Goal: Task Accomplishment & Management: Manage account settings

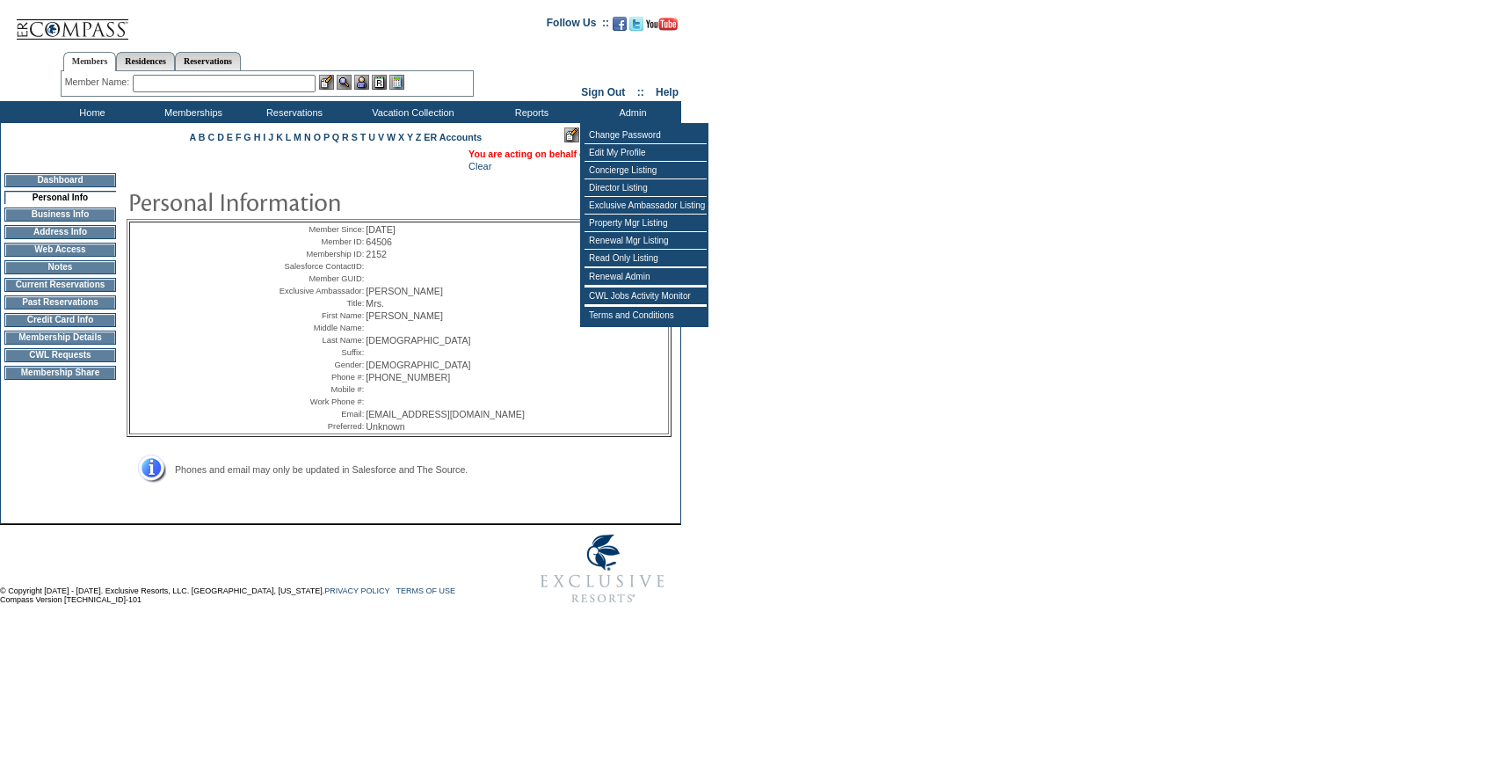
click at [528, 382] on td "[PHONE_NUMBER]" at bounding box center [448, 377] width 164 height 11
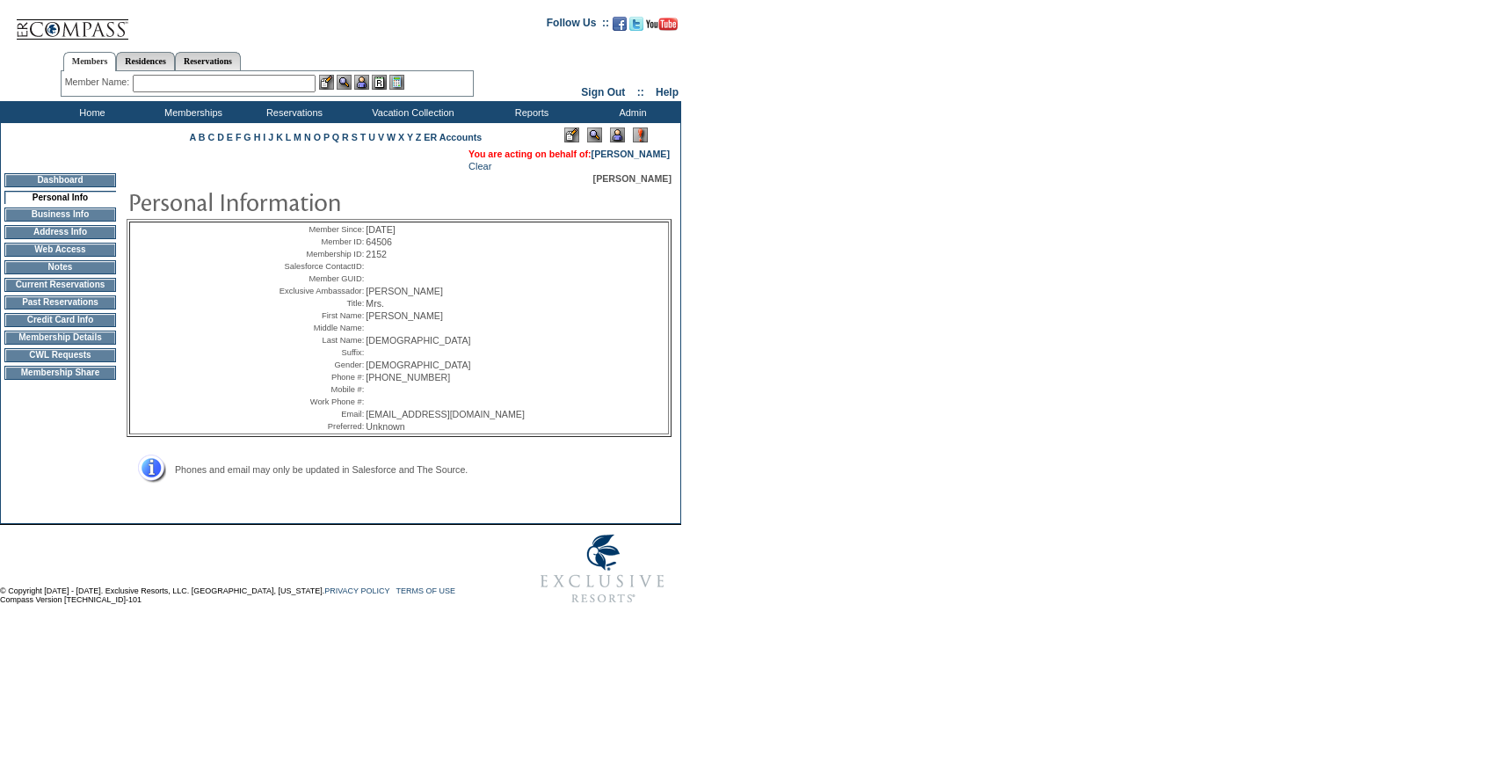
click at [201, 89] on input "text" at bounding box center [224, 84] width 183 height 18
paste input "Dorfman"
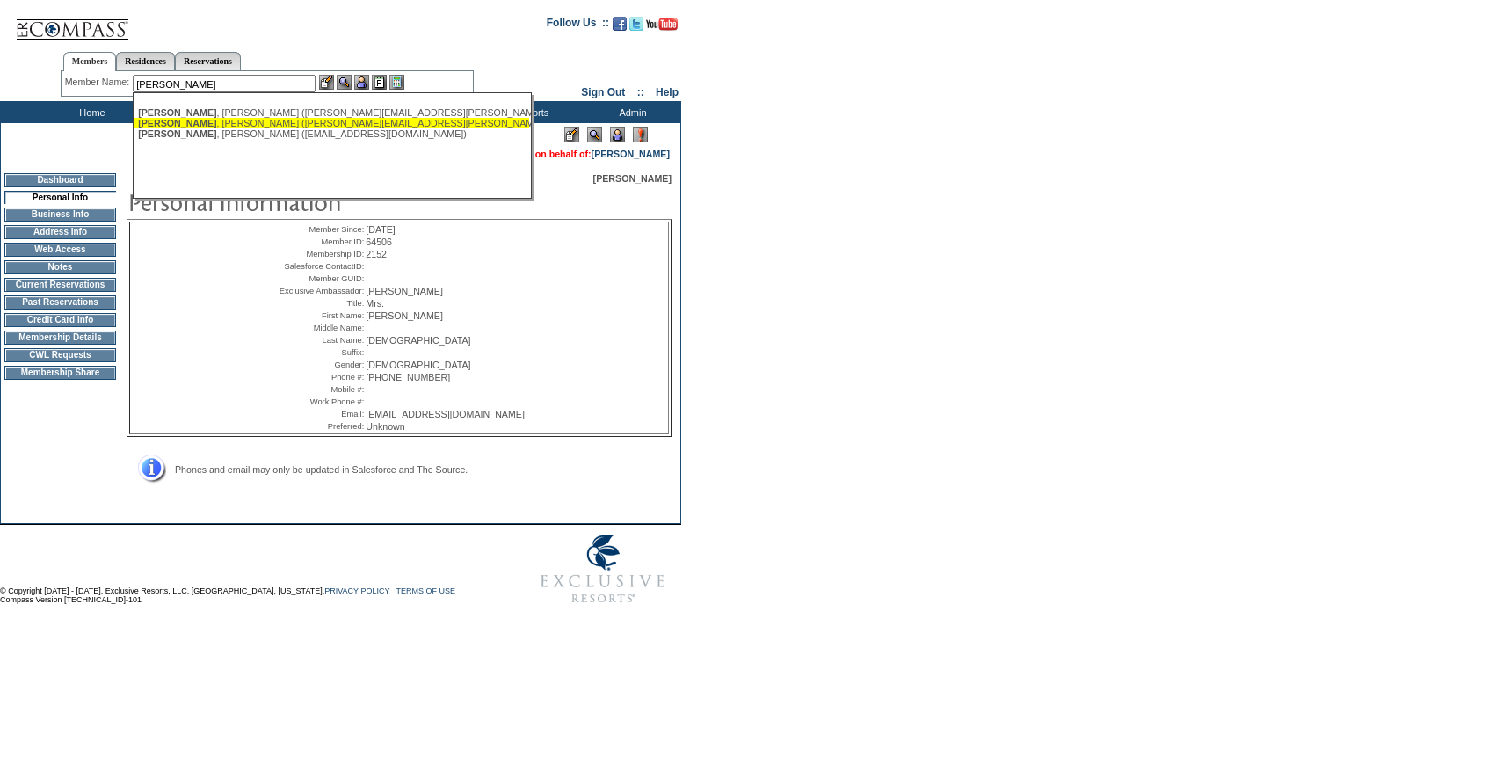
click at [215, 129] on div "Dorfman , Larry (larrydorfman@gmail.com)" at bounding box center [331, 133] width 387 height 11
type input "Dorfman, Larry (larrydorfman@gmail.com)"
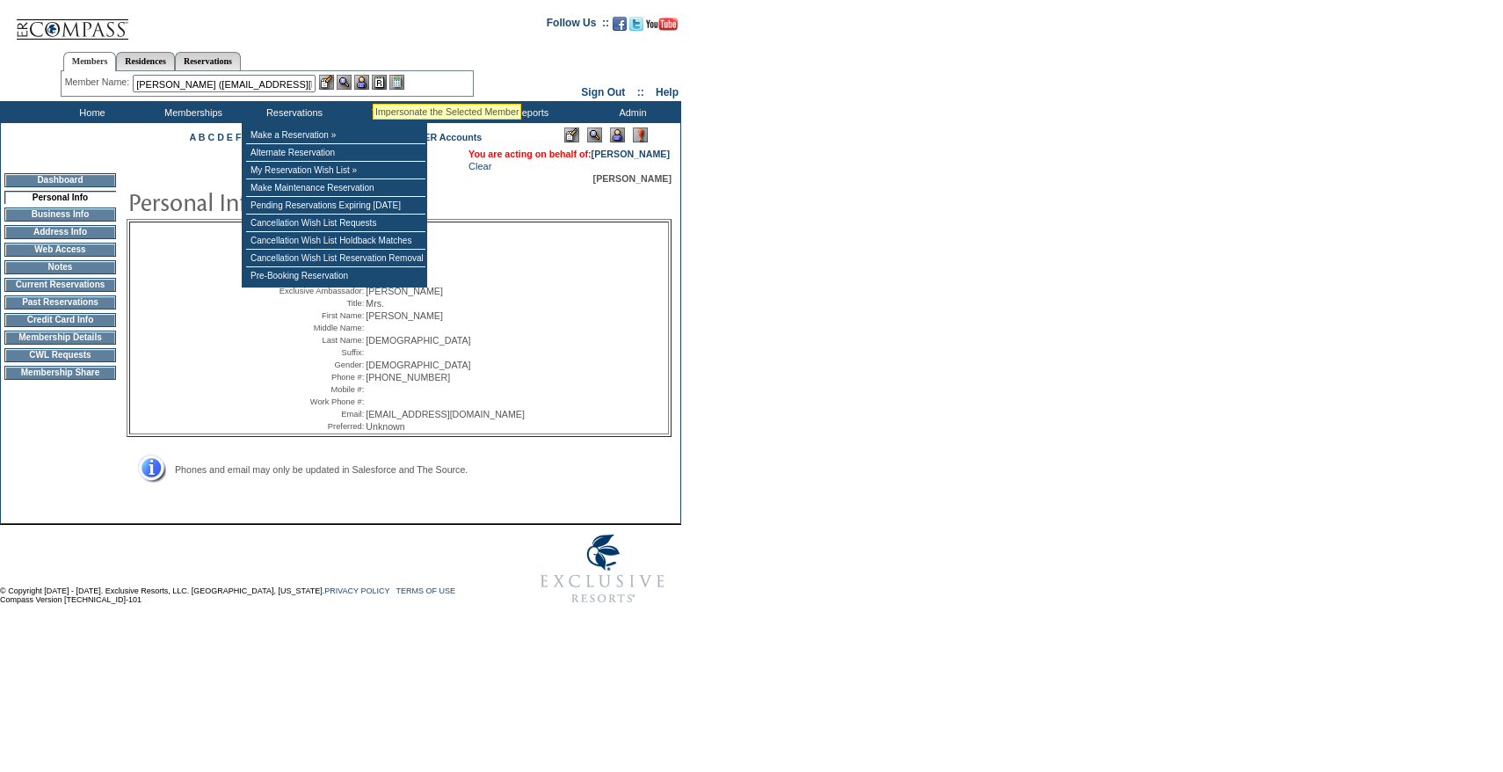
click at [369, 83] on img at bounding box center [361, 82] width 15 height 15
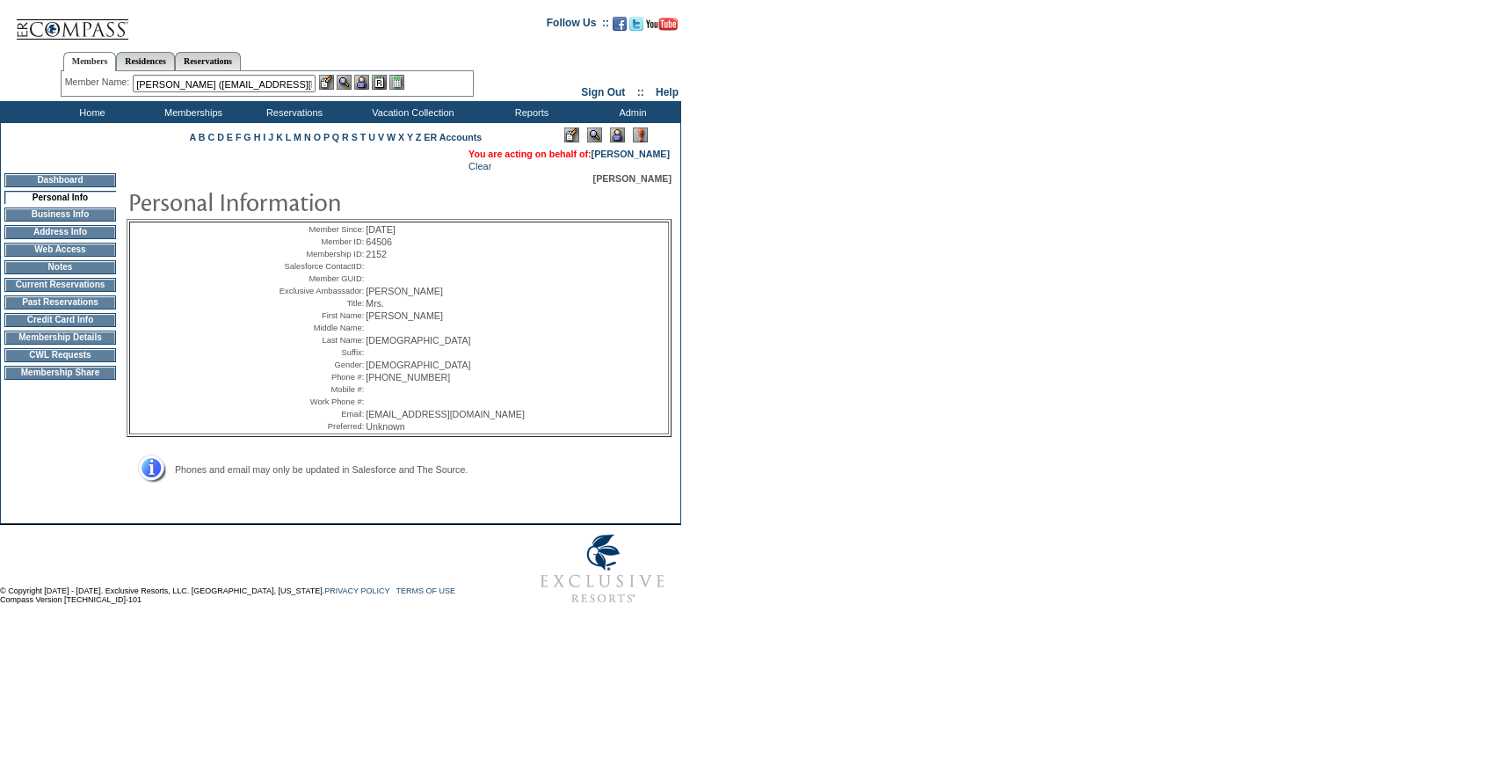
click at [332, 81] on img at bounding box center [326, 82] width 15 height 15
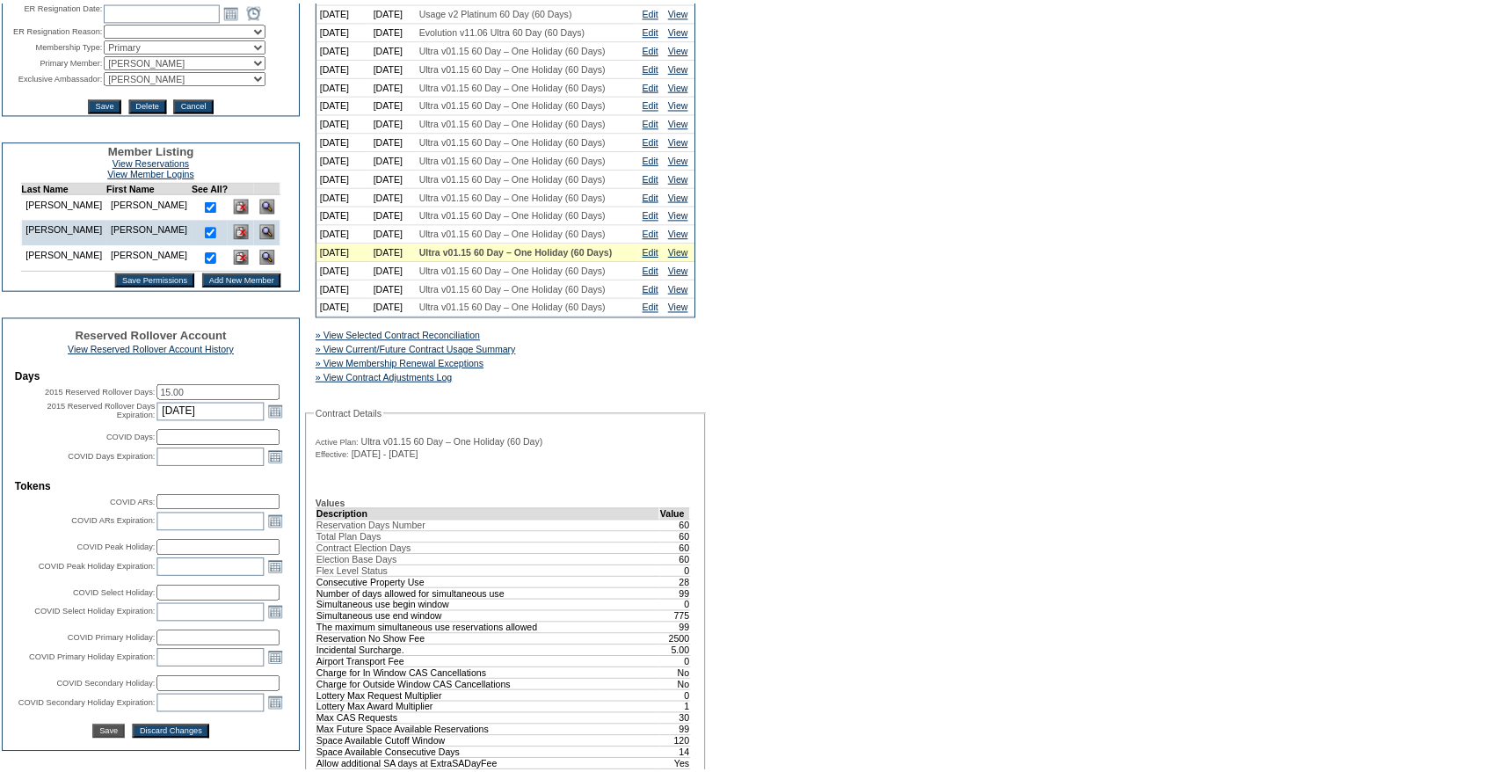
scroll to position [360, 0]
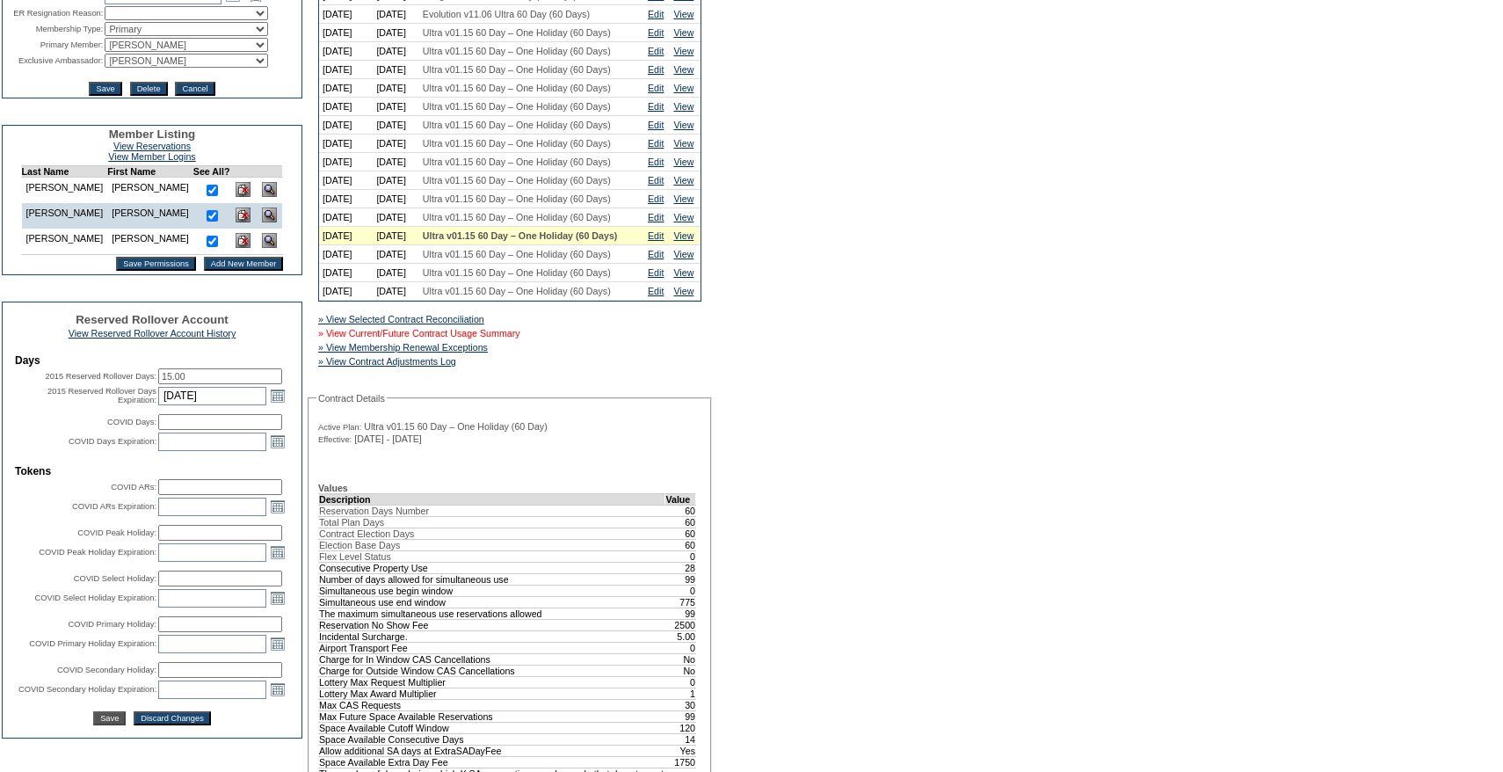
click at [508, 338] on link "» View Current/Future Contract Usage Summary" at bounding box center [419, 333] width 202 height 11
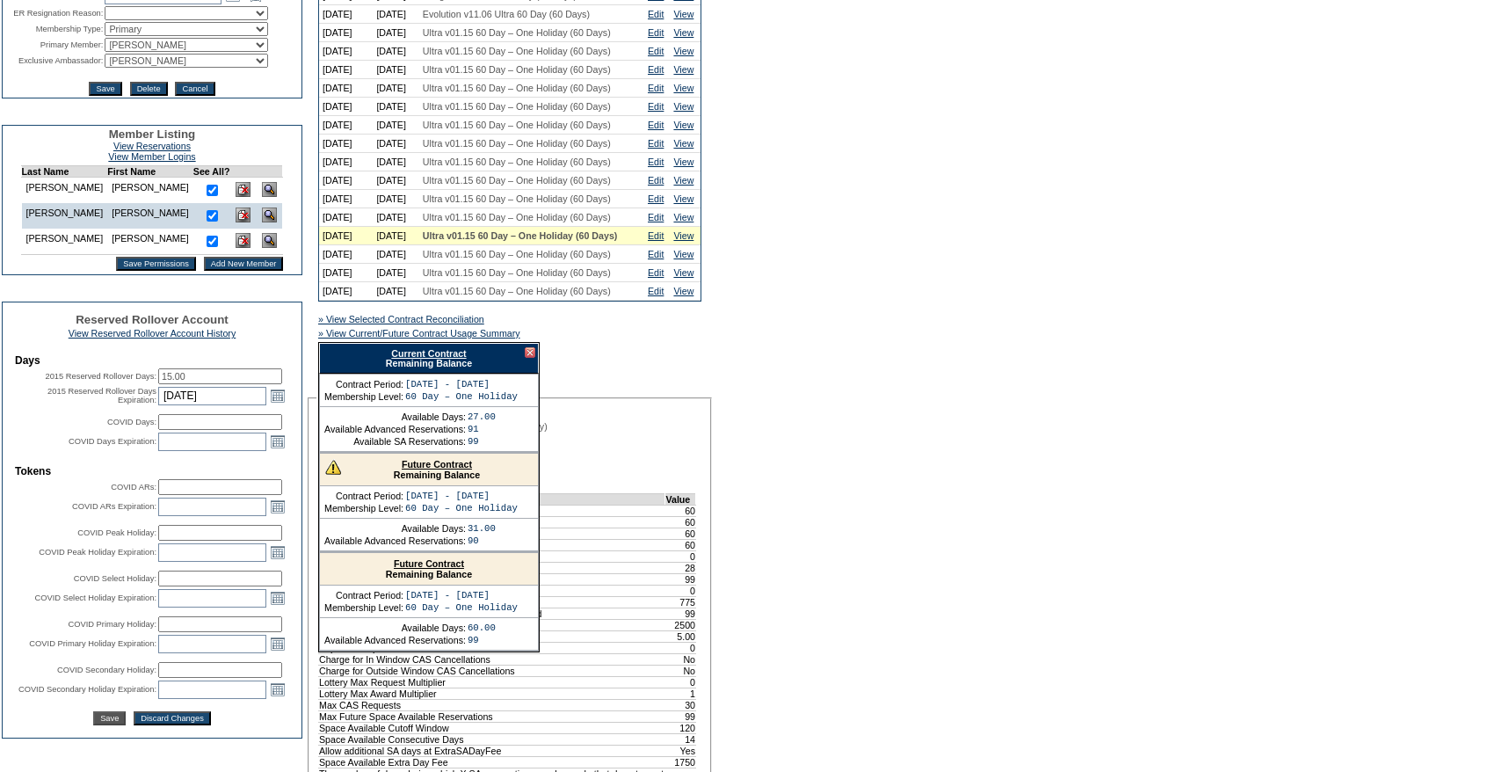
click at [433, 359] on link "Current Contract" at bounding box center [428, 353] width 75 height 11
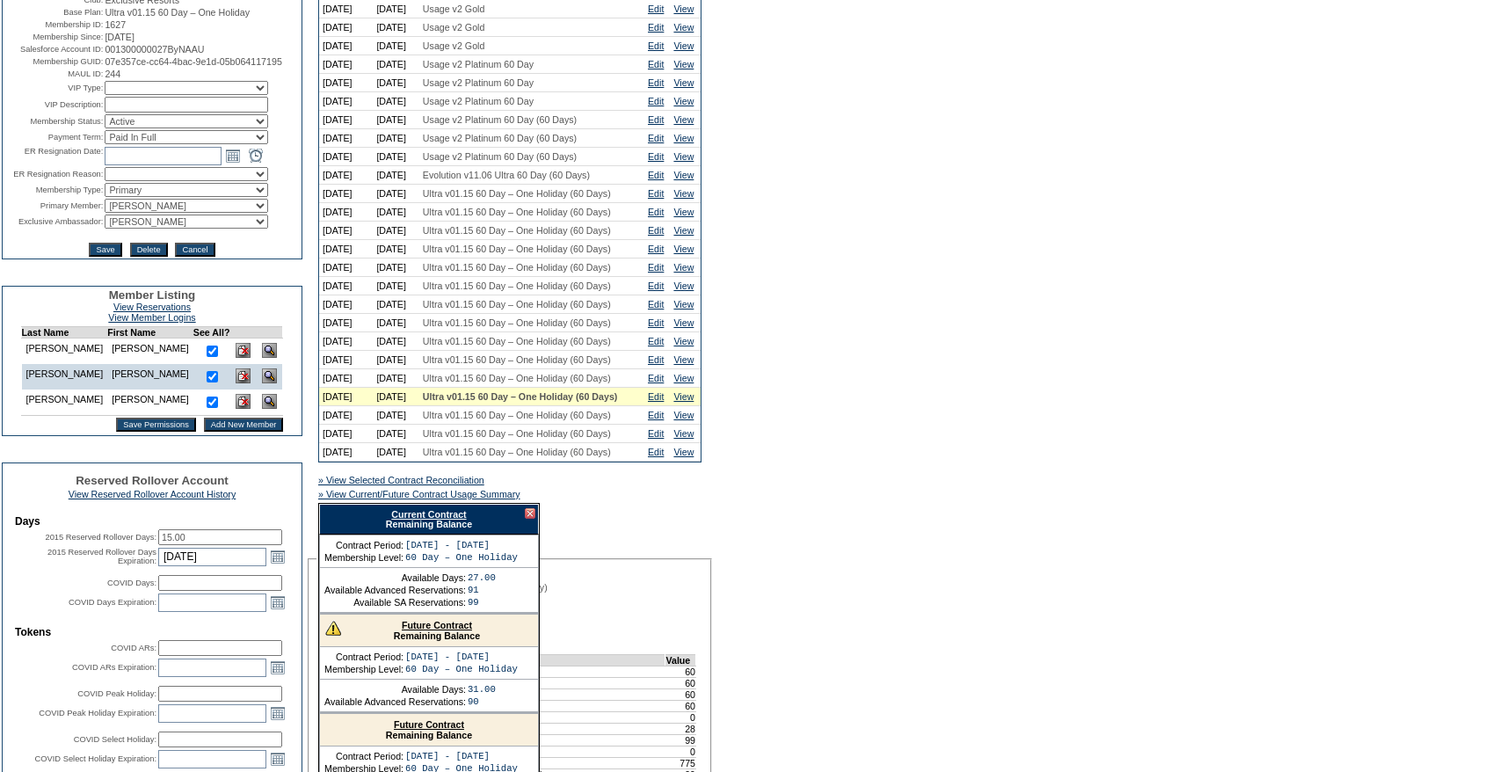
scroll to position [0, 0]
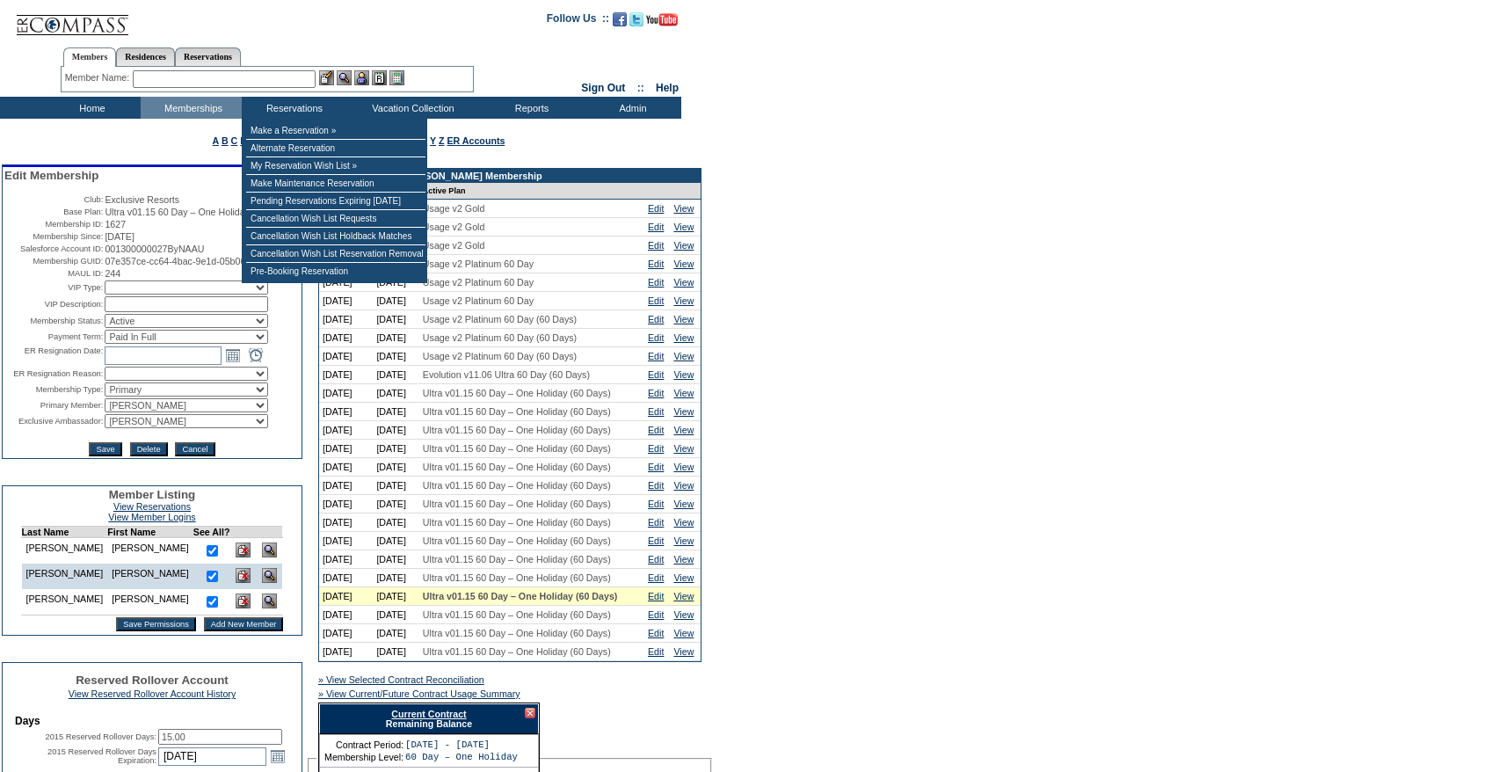
click at [275, 76] on input "text" at bounding box center [224, 79] width 183 height 18
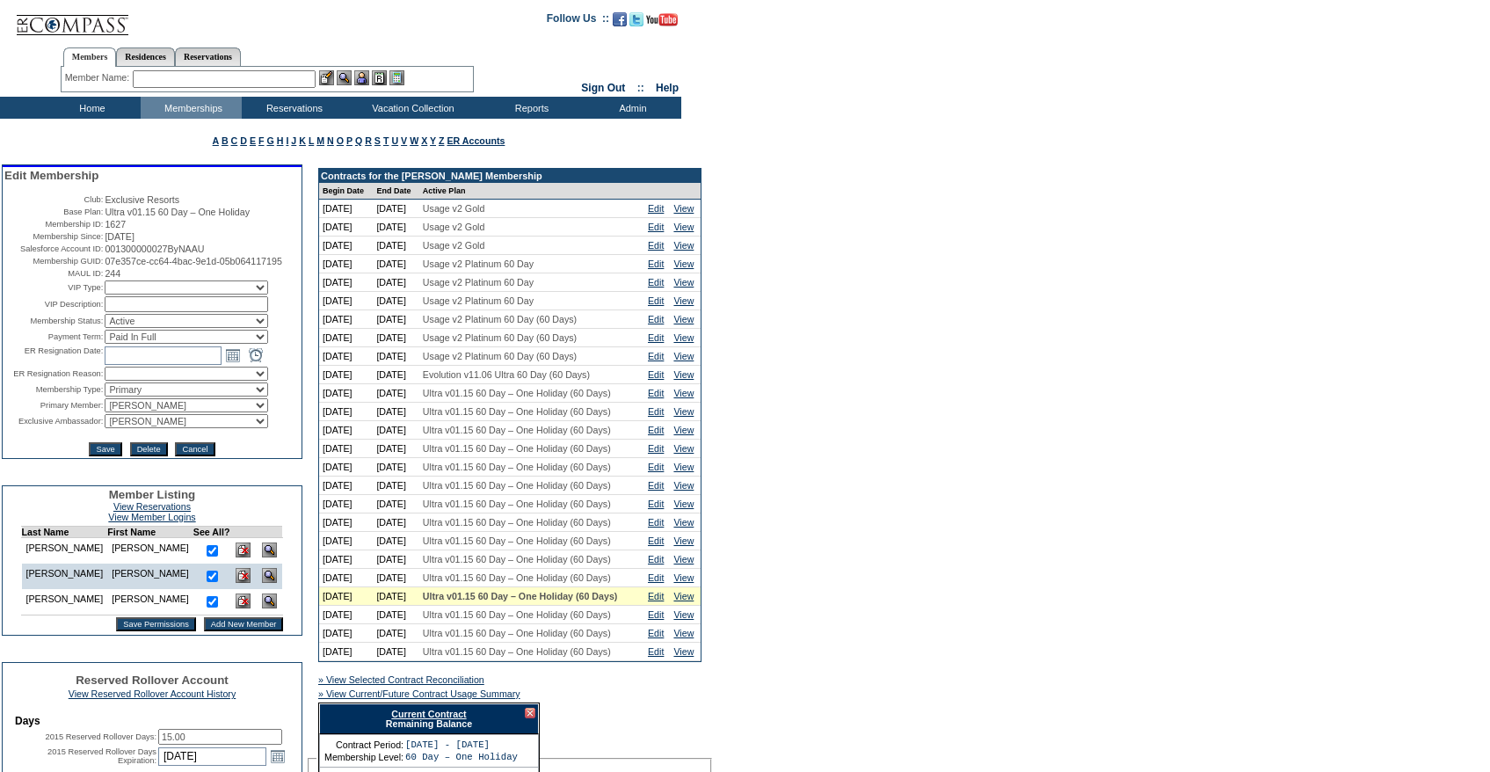
click at [269, 76] on input "text" at bounding box center [224, 79] width 183 height 18
paste input "Gorvetzian"
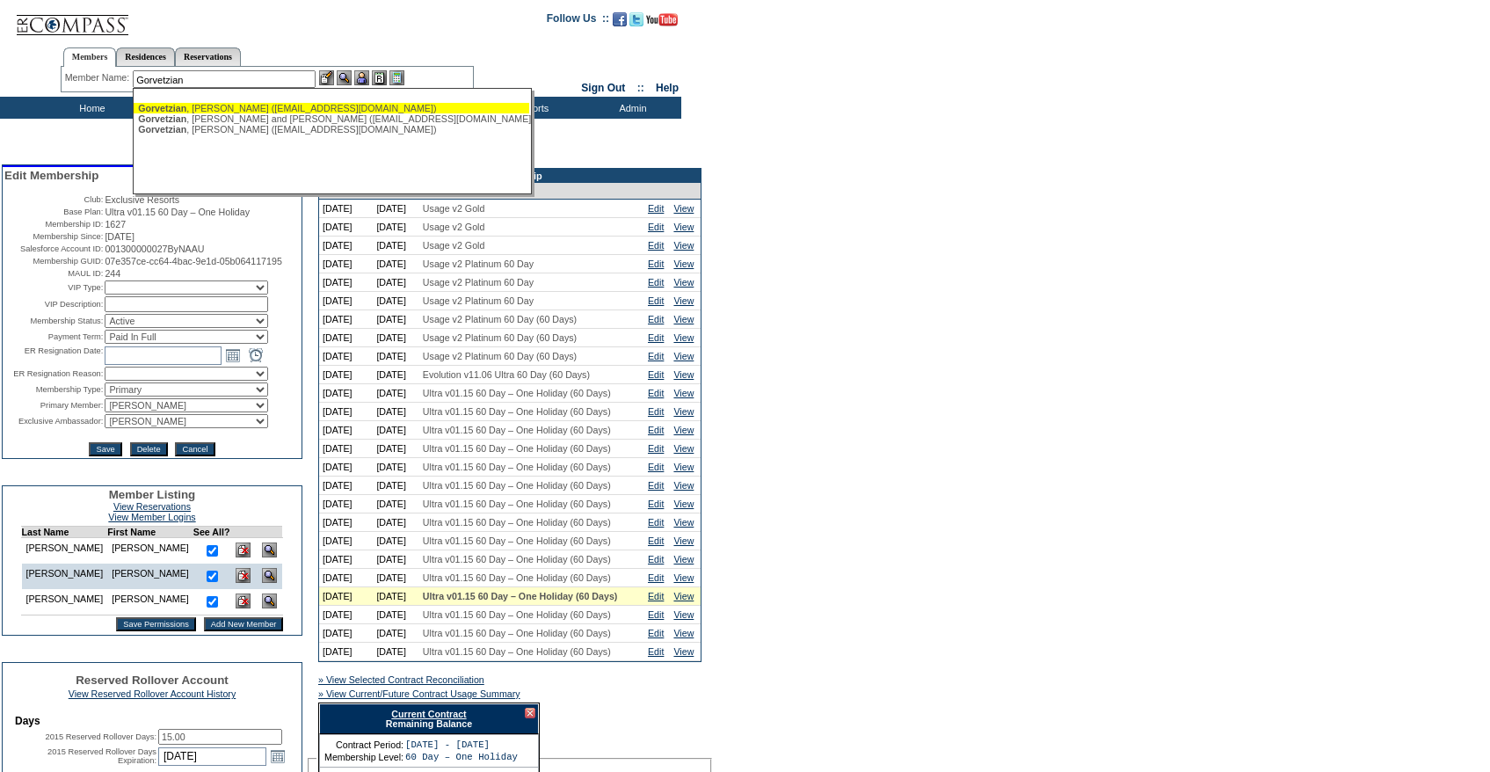
click at [253, 105] on div "Gorvetzian , Ken (krg91011@yahoo.com)" at bounding box center [331, 108] width 387 height 11
type input "Gorvetzian, Ken (krg91011@yahoo.com)"
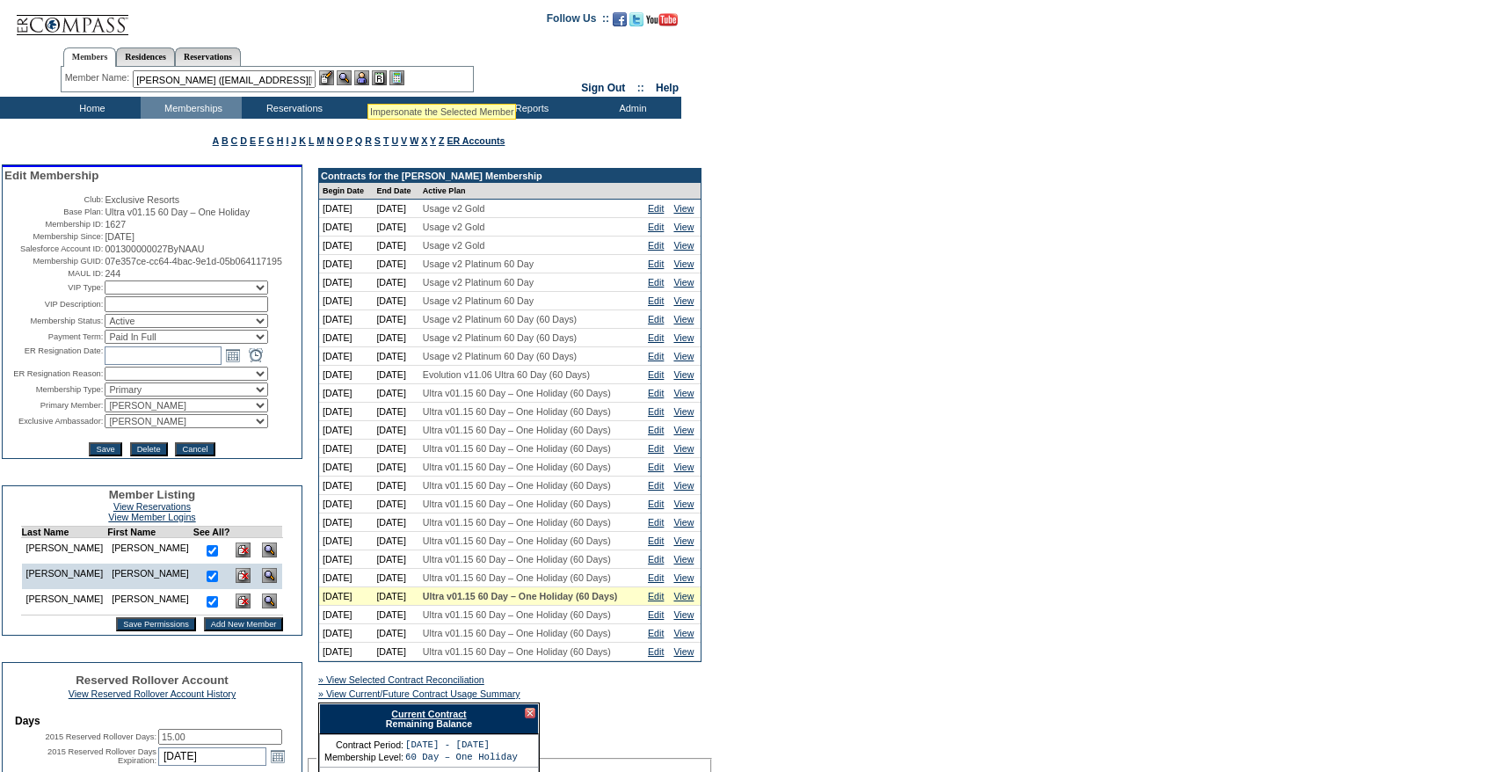
click at [367, 80] on img at bounding box center [361, 77] width 15 height 15
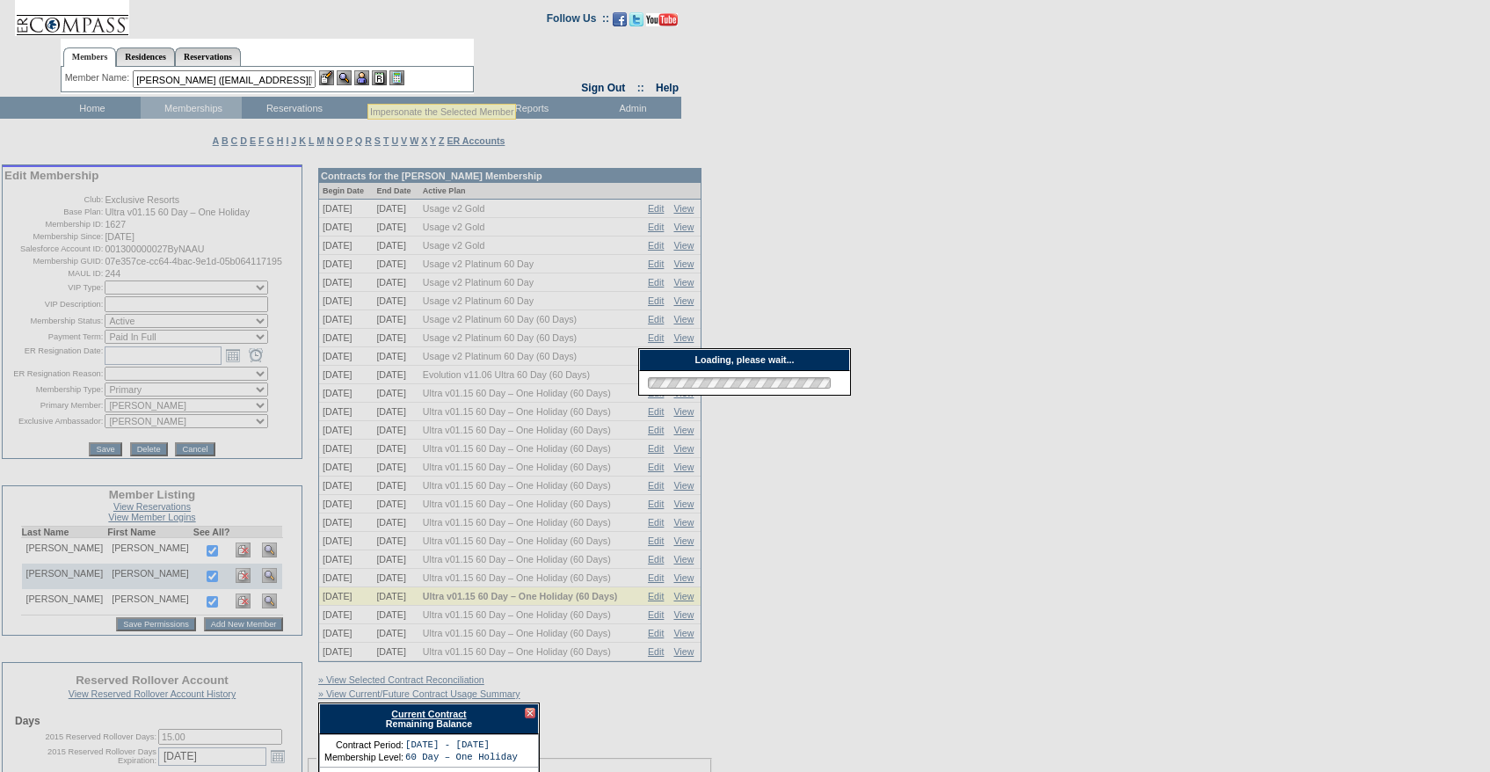
click at [325, 80] on img at bounding box center [326, 77] width 15 height 15
